Goal: Information Seeking & Learning: Check status

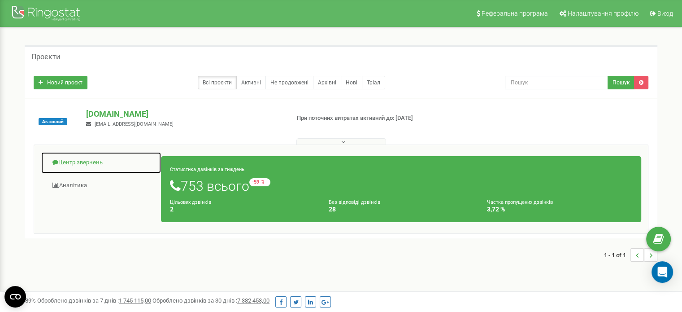
click at [82, 159] on link "Центр звернень" at bounding box center [101, 163] width 121 height 22
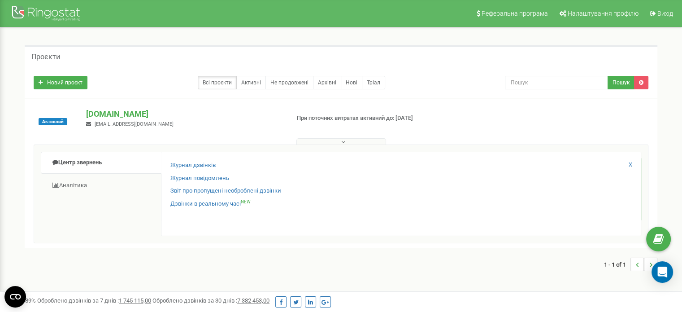
click at [181, 160] on div "Журнал дзвінків Журнал повідомлень Звіт про пропущені необроблені дзвінки Дзвін…" at bounding box center [401, 194] width 480 height 84
click at [182, 162] on link "Журнал дзвінків" at bounding box center [192, 165] width 45 height 9
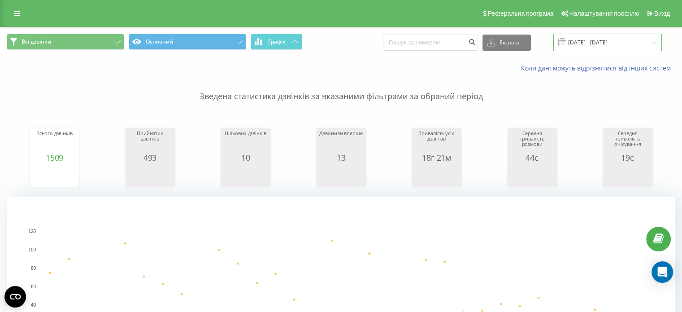
click at [605, 45] on input "22.08.2025 - 22.09.2025" at bounding box center [607, 42] width 108 height 17
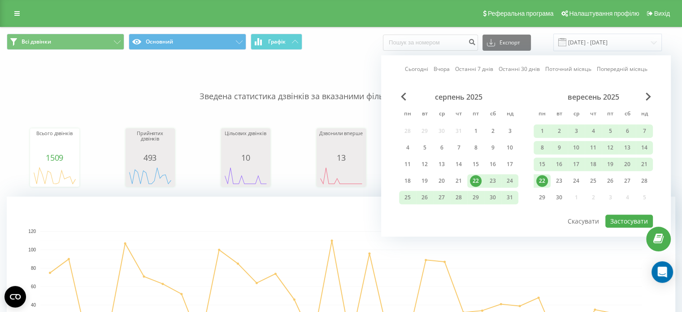
click at [543, 178] on div "22" at bounding box center [542, 181] width 12 height 12
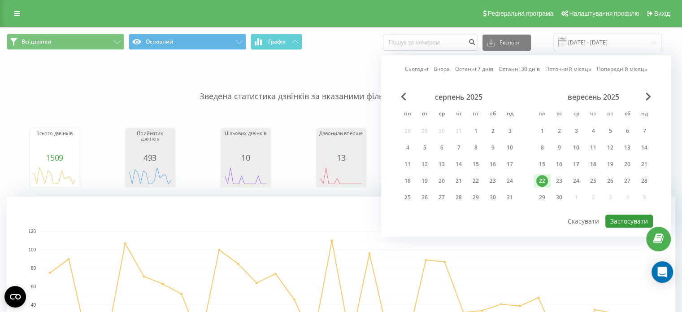
click at [634, 218] on button "Застосувати" at bounding box center [629, 220] width 48 height 13
type input "22.09.2025 - 22.09.2025"
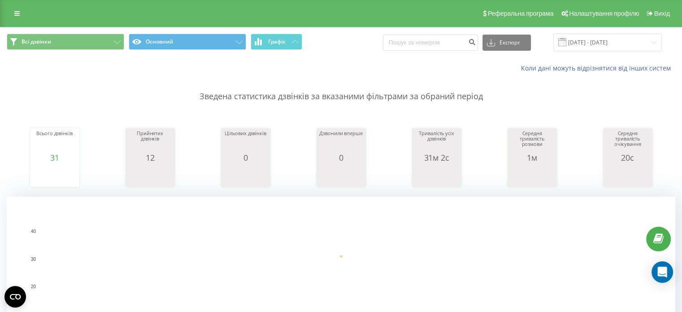
click at [213, 272] on rect "A chart." at bounding box center [341, 286] width 602 height 111
